Goal: Task Accomplishment & Management: Use online tool/utility

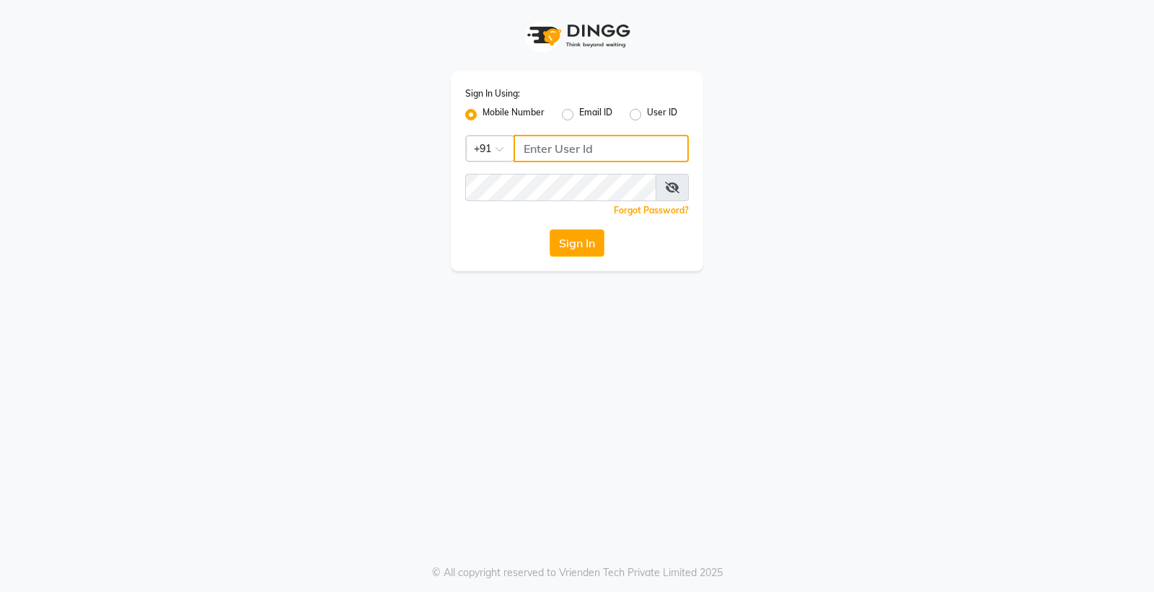
click at [601, 152] on input "Username" at bounding box center [601, 148] width 175 height 27
type input "9056166698"
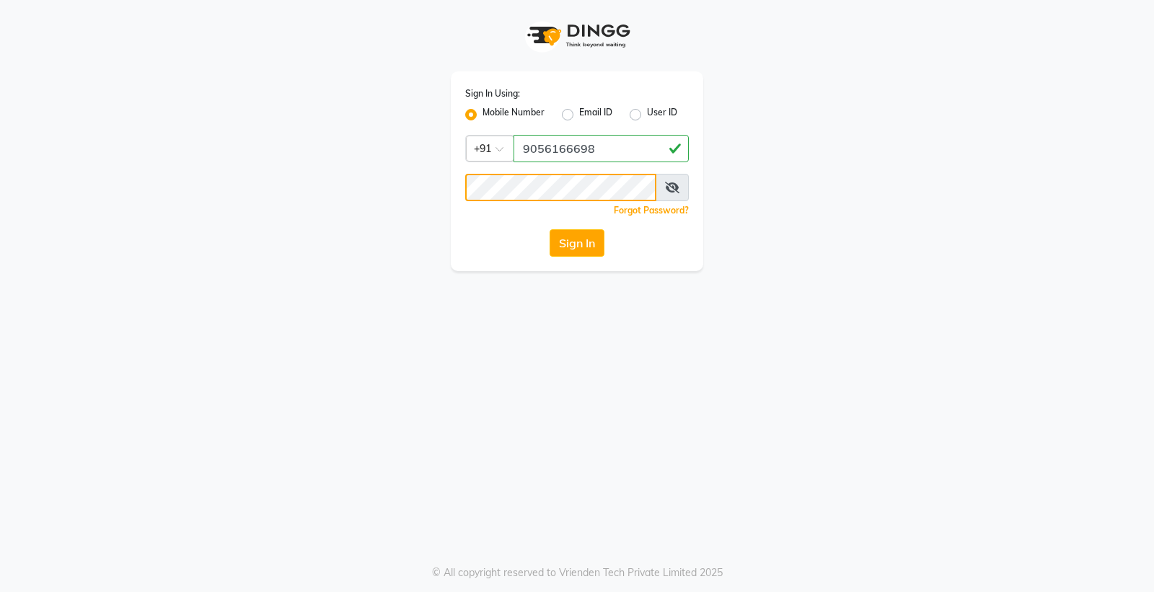
click at [550, 229] on button "Sign In" at bounding box center [577, 242] width 55 height 27
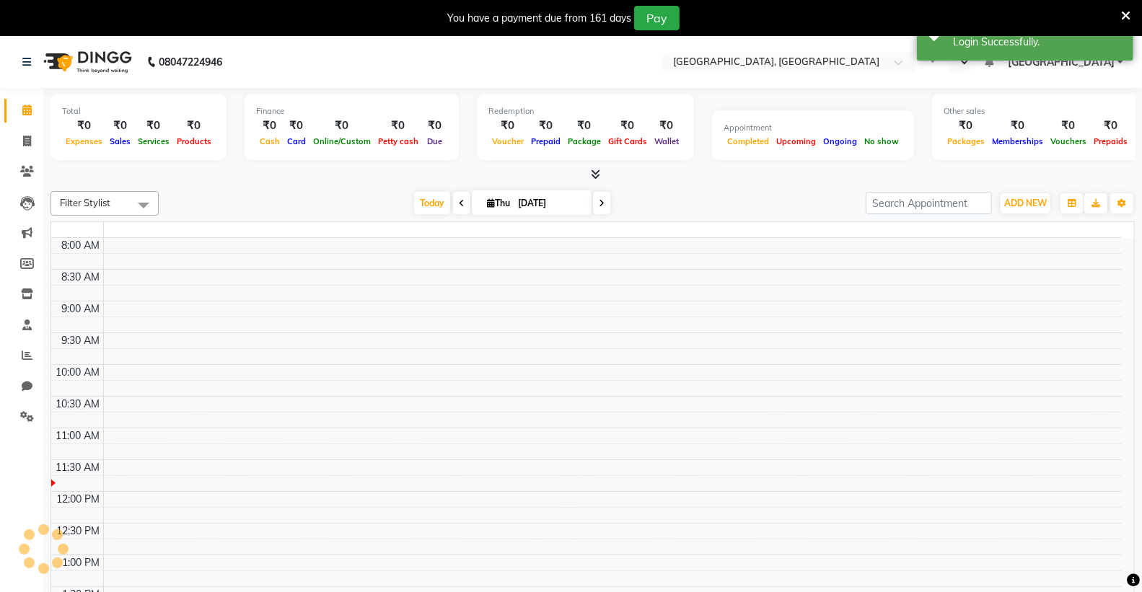
select select "en"
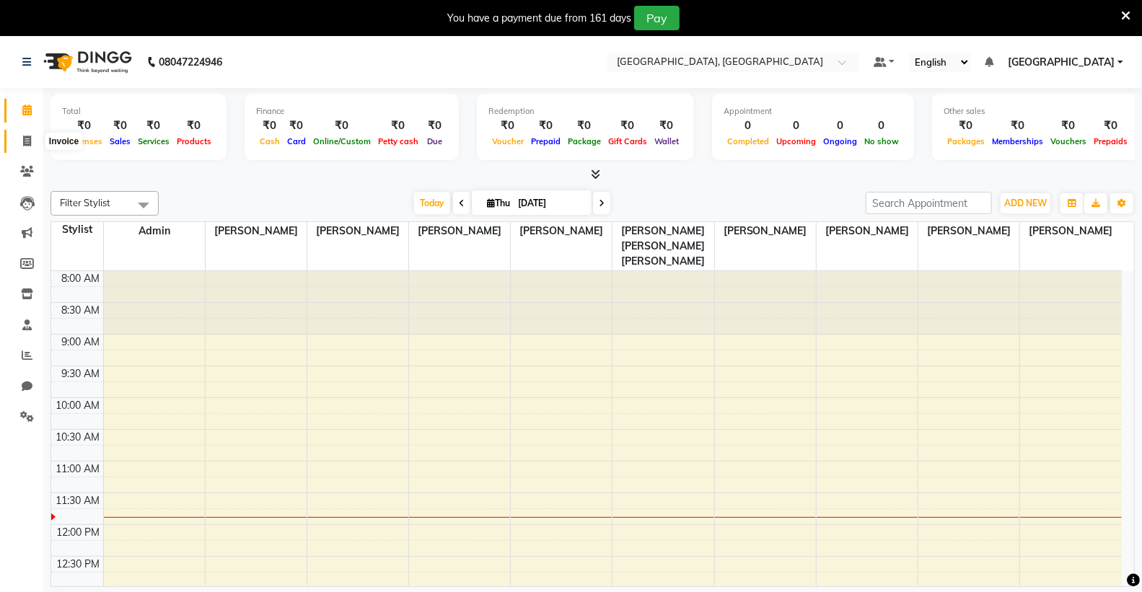
click at [20, 141] on span at bounding box center [26, 141] width 25 height 17
select select "service"
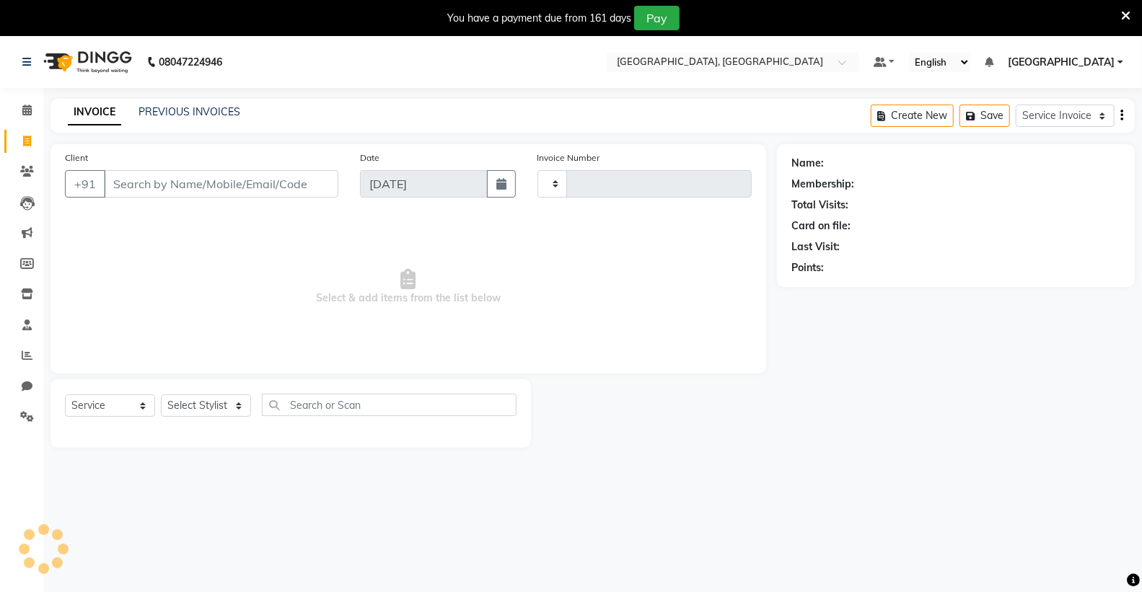
type input "0166"
select select "8017"
